Goal: Information Seeking & Learning: Learn about a topic

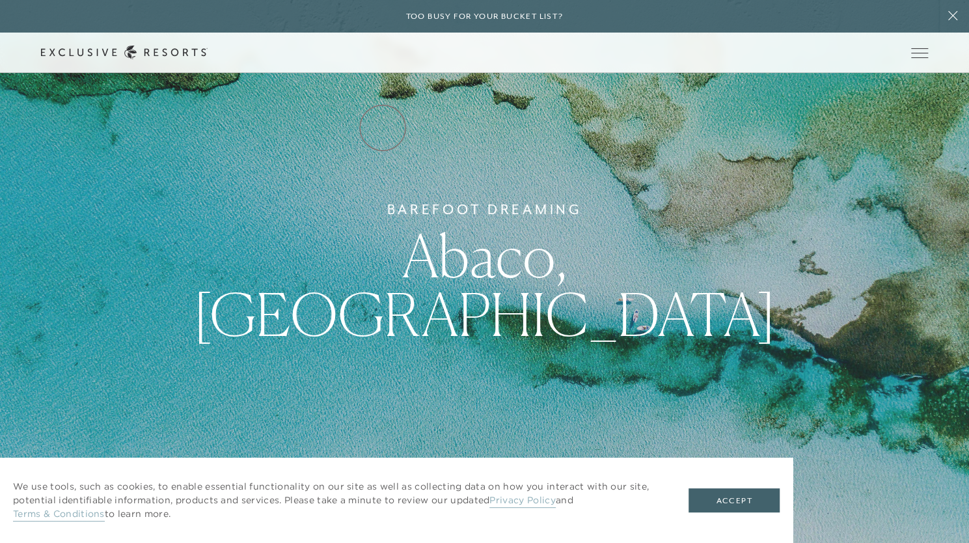
click at [0, 0] on link "Residence Collection" at bounding box center [0, 0] width 0 height 0
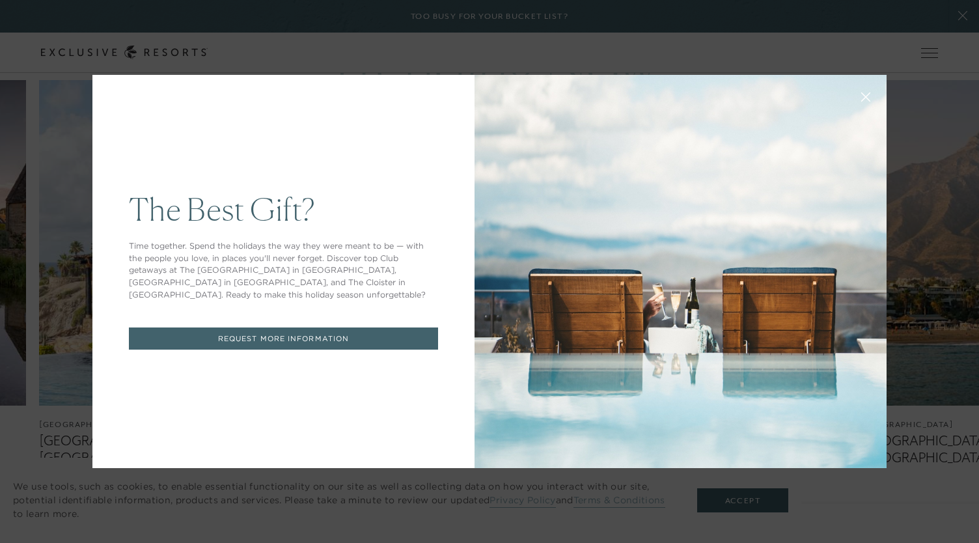
click at [861, 99] on icon at bounding box center [866, 97] width 10 height 10
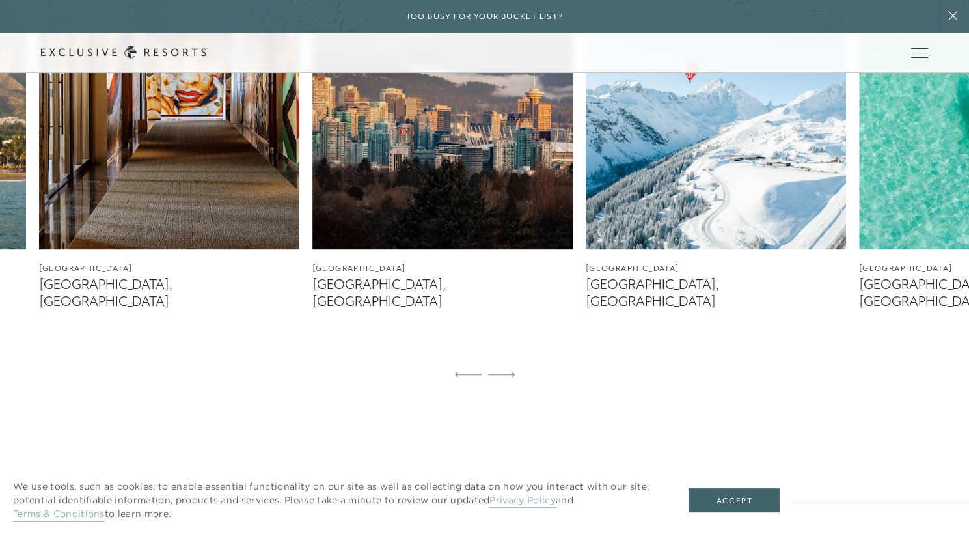
scroll to position [912, 0]
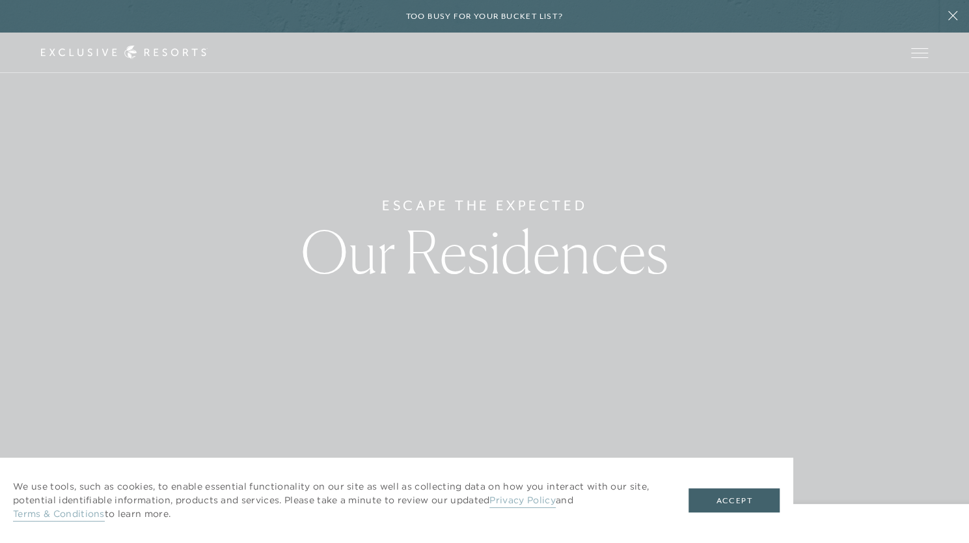
scroll to position [0, 0]
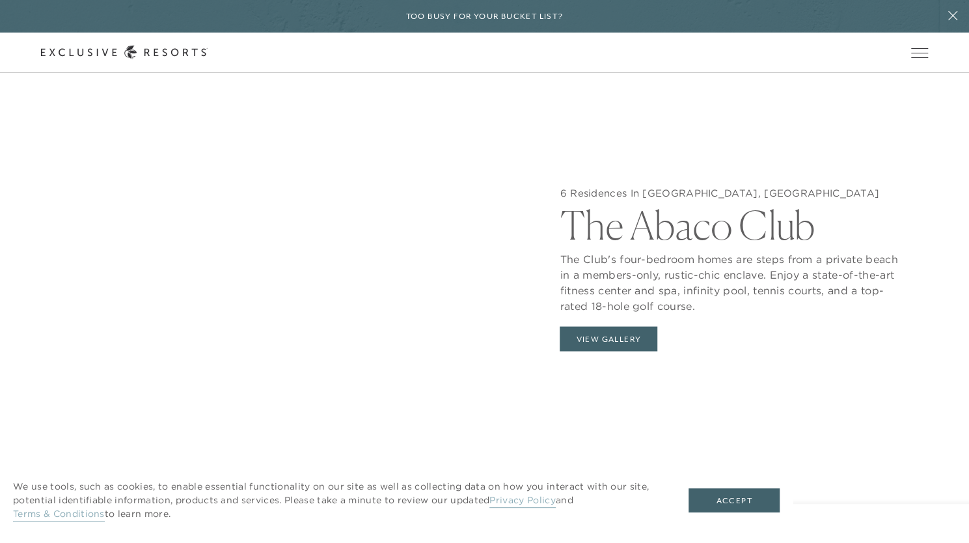
scroll to position [1322, 0]
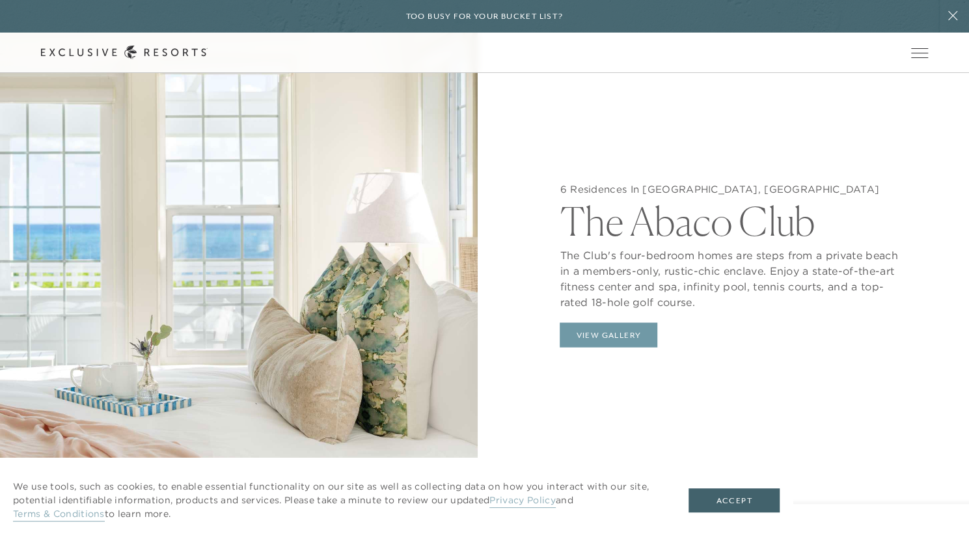
click at [627, 337] on button "View Gallery" at bounding box center [609, 334] width 98 height 25
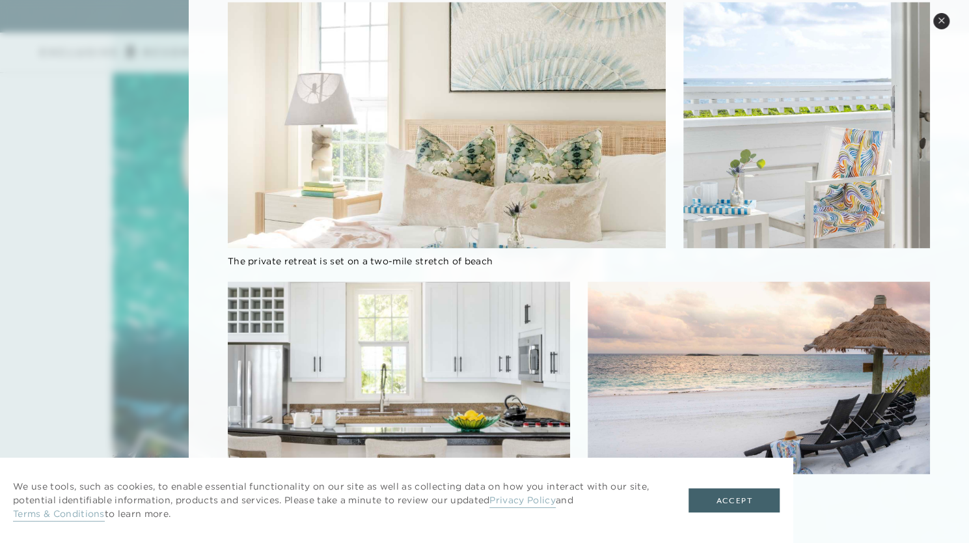
scroll to position [3560, 0]
